Goal: Task Accomplishment & Management: Complete application form

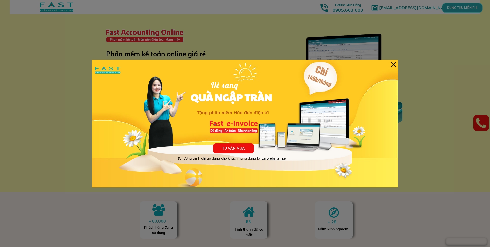
drag, startPoint x: 397, startPoint y: 63, endPoint x: 407, endPoint y: 72, distance: 13.6
click at [397, 63] on div "TƯ VẤN MUA (Chương trình chỉ áp dụng cho khách hàng đăng ký tại website này) Hè…" at bounding box center [245, 124] width 306 height 128
click at [394, 65] on div at bounding box center [393, 65] width 4 height 4
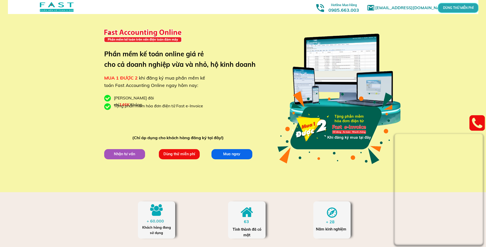
click at [119, 155] on p "Nhận tư vấn" at bounding box center [124, 154] width 41 height 10
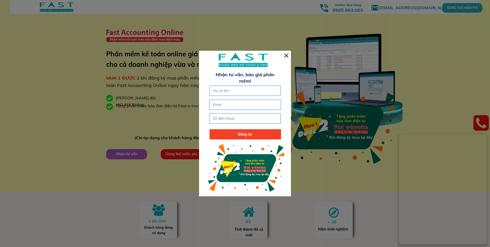
click at [234, 92] on input "text" at bounding box center [245, 91] width 67 height 10
click at [244, 91] on input "text" at bounding box center [245, 91] width 67 height 10
type input "hoa"
click at [286, 54] on div at bounding box center [286, 56] width 4 height 4
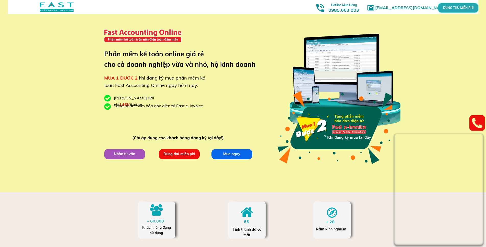
drag, startPoint x: 133, startPoint y: 154, endPoint x: 202, endPoint y: 109, distance: 81.7
click at [202, 109] on div "[EMAIL_ADDRESS][DOMAIN_NAME] MUA 1 ĐƯỢC 2 khi đăng ký mua [PERSON_NAME] mềm [PE…" at bounding box center [242, 96] width 245 height 192
click at [125, 155] on p "Nhận tư vấn" at bounding box center [124, 154] width 41 height 10
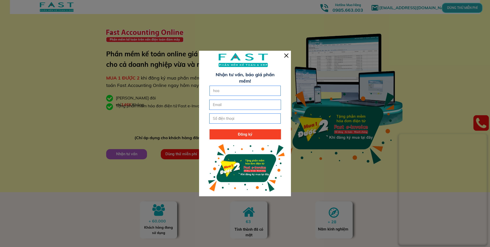
click at [224, 91] on input "hoa" at bounding box center [245, 91] width 67 height 10
click at [222, 105] on input "email" at bounding box center [245, 105] width 67 height 10
type input "[EMAIL_ADDRESS][DOMAIN_NAME]"
click at [216, 118] on input "tel" at bounding box center [245, 119] width 67 height 10
type input "0979200484"
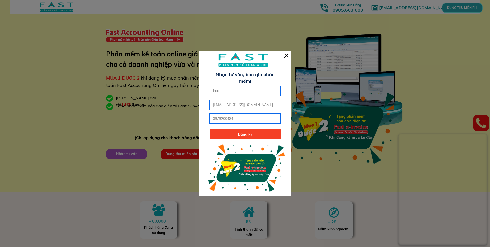
click at [224, 132] on p "Đăng ký" at bounding box center [244, 134] width 71 height 10
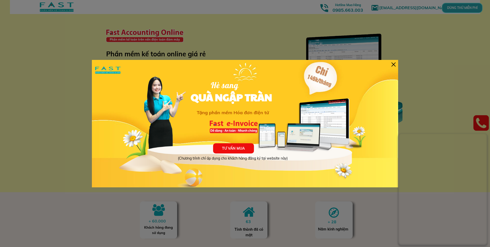
click at [395, 66] on div at bounding box center [393, 65] width 4 height 4
